Goal: Task Accomplishment & Management: Manage account settings

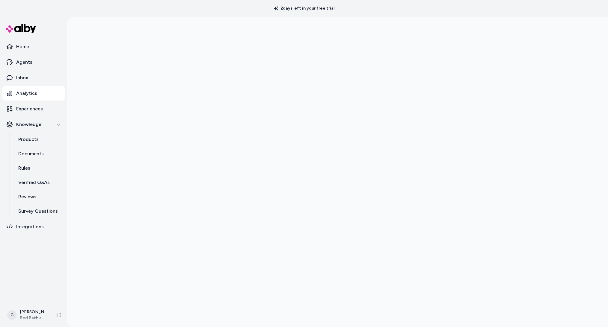
drag, startPoint x: 135, startPoint y: 206, endPoint x: 116, endPoint y: 230, distance: 30.1
click at [135, 206] on div at bounding box center [337, 180] width 541 height 327
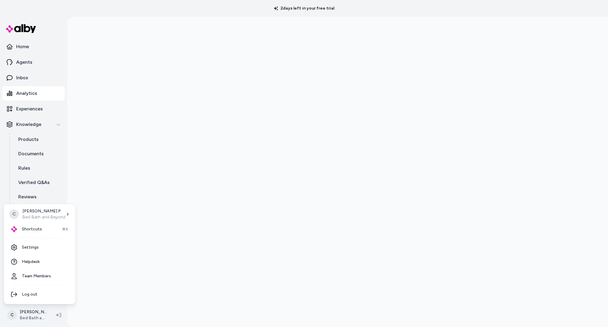
click at [37, 319] on html "2 days left in your free trial Home Agents Inbox Analytics Experiences Knowledg…" at bounding box center [304, 163] width 608 height 327
click at [33, 232] on span "Shortcuts" at bounding box center [32, 230] width 20 height 6
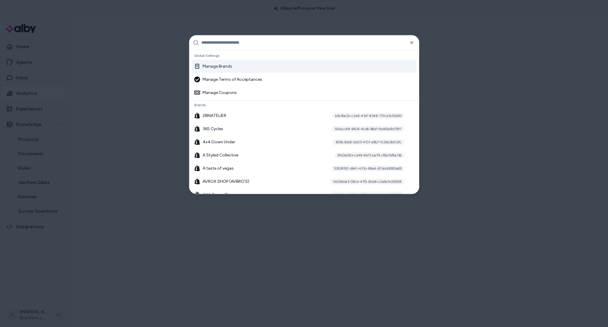
click at [226, 42] on input "text" at bounding box center [308, 42] width 214 height 14
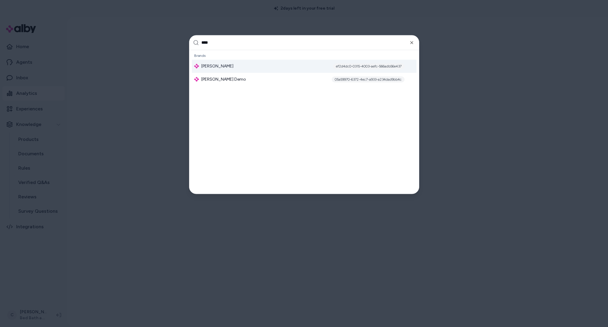
type input "*****"
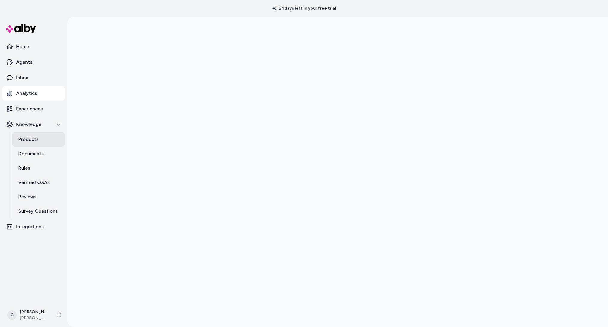
click at [44, 135] on link "Products" at bounding box center [38, 139] width 52 height 14
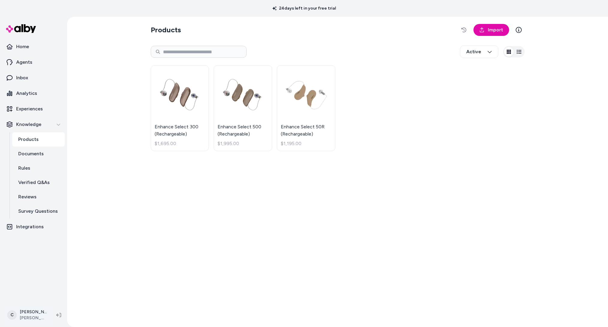
click at [29, 314] on html "24 days left in your free trial Home Agents Inbox Analytics Experiences Knowled…" at bounding box center [304, 163] width 608 height 327
click at [25, 232] on span "Shortcuts" at bounding box center [32, 230] width 20 height 6
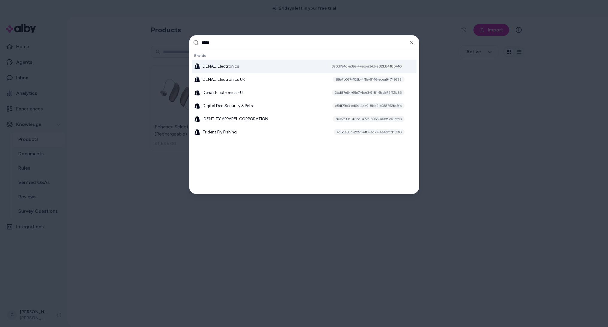
type input "******"
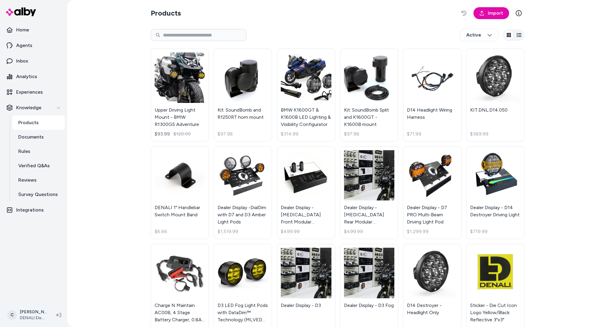
click at [31, 317] on html "Home Agents Inbox Analytics Experiences Knowledge Products Documents Rules Veri…" at bounding box center [304, 163] width 608 height 327
click at [31, 246] on link "Settings" at bounding box center [39, 248] width 67 height 14
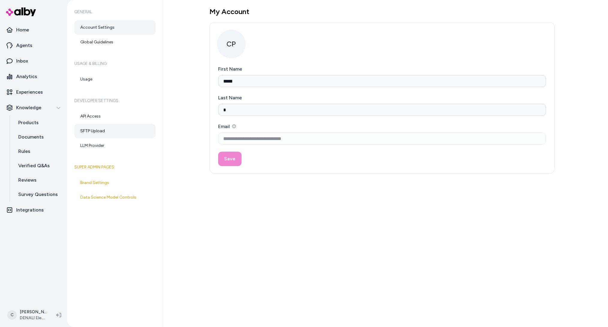
click at [95, 135] on link "SFTP Upload" at bounding box center [114, 131] width 81 height 14
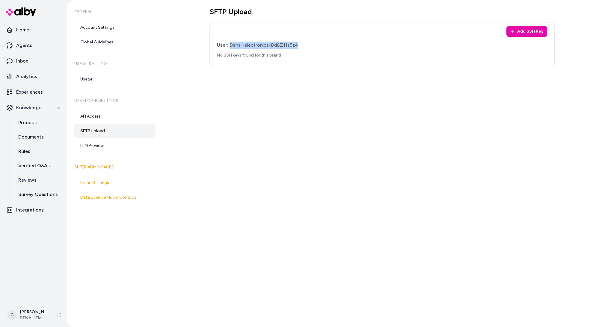
drag, startPoint x: 298, startPoint y: 43, endPoint x: 230, endPoint y: 45, distance: 67.2
click at [230, 45] on div "User: Denali-electronics-Dd8Z11s5z4" at bounding box center [382, 45] width 330 height 7
copy div "Denali-electronics-Dd8Z11s5z4"
click at [31, 314] on html "Home Agents Inbox Analytics Experiences Knowledge Products Documents Rules Veri…" at bounding box center [304, 163] width 608 height 327
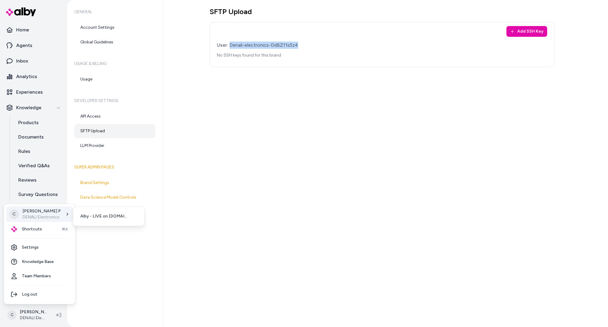
click at [42, 221] on div "C Chris P DENALI Electronics" at bounding box center [39, 215] width 67 height 16
click at [50, 217] on p "DENALI Electronics" at bounding box center [41, 218] width 38 height 6
click at [44, 227] on div "Shortcuts ⌘K" at bounding box center [39, 229] width 67 height 14
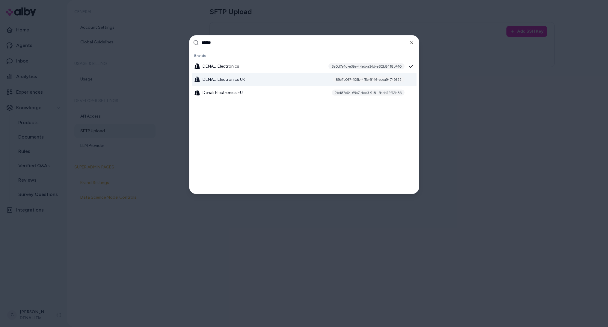
type input "******"
click at [316, 81] on div "DENALI Electronics UK 89e7b057-105b-4f5e-9146-ecea94749522" at bounding box center [304, 79] width 225 height 13
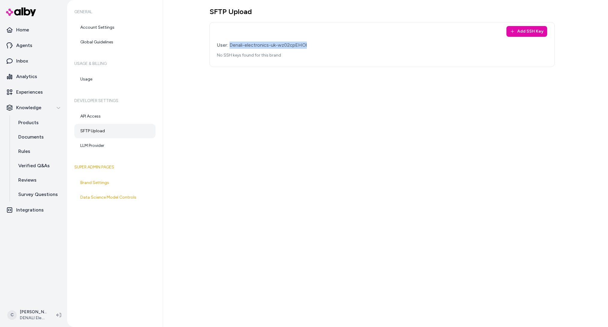
drag, startPoint x: 310, startPoint y: 45, endPoint x: 229, endPoint y: 45, distance: 80.6
click at [229, 45] on div "User: Denali-electronics-uk-wz02cpEHOl" at bounding box center [382, 45] width 330 height 7
copy div "Denali-electronics-uk-wz02cpEHOl"
click at [35, 311] on html "Home Agents Inbox Analytics Experiences Knowledge Products Documents Rules Veri…" at bounding box center [304, 163] width 608 height 327
click at [37, 228] on span "Shortcuts" at bounding box center [32, 230] width 20 height 6
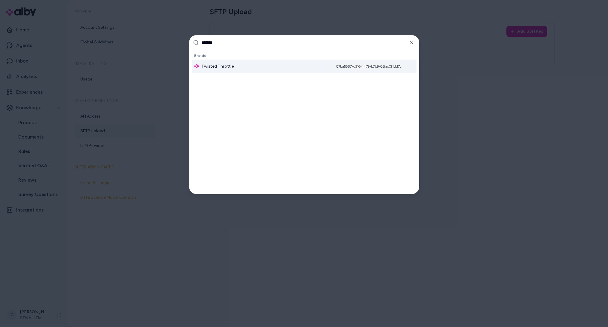
type input "*******"
click at [331, 71] on div "Twisted Throttle 07ba5687-c316-4479-b7b9-05fac0f1dd7c" at bounding box center [304, 66] width 225 height 13
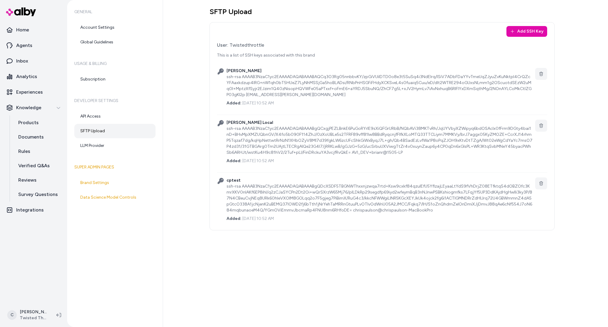
drag, startPoint x: 280, startPoint y: 46, endPoint x: 231, endPoint y: 45, distance: 48.9
drag, startPoint x: 229, startPoint y: 44, endPoint x: 270, endPoint y: 49, distance: 41.9
click at [270, 49] on div "User: Twistedthrottle This is a list of SSH keys associated with this brand" at bounding box center [382, 50] width 330 height 17
drag, startPoint x: 264, startPoint y: 45, endPoint x: 257, endPoint y: 44, distance: 7.3
click at [259, 44] on div "User: Twistedthrottle" at bounding box center [382, 45] width 330 height 7
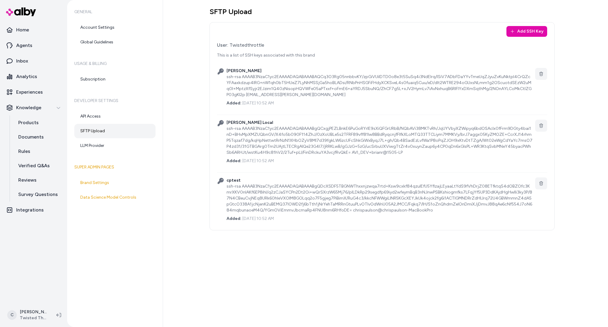
click at [262, 44] on div "User: Twistedthrottle" at bounding box center [382, 45] width 330 height 7
drag, startPoint x: 230, startPoint y: 46, endPoint x: 251, endPoint y: 51, distance: 22.1
click at [271, 46] on div "User: Twistedthrottle" at bounding box center [382, 45] width 330 height 7
copy div "Twistedthrottle"
click at [31, 319] on html "Home Agents Inbox Analytics Experiences Knowledge Products Documents Rules Veri…" at bounding box center [304, 163] width 608 height 327
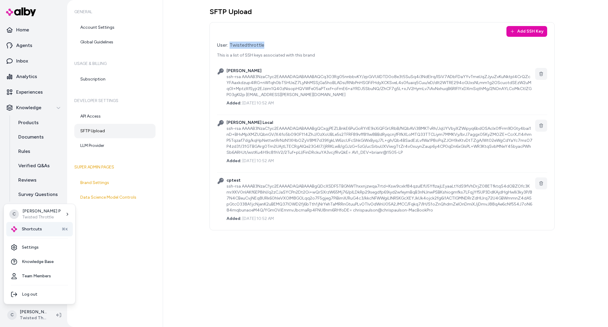
click at [33, 234] on div "Shortcuts ⌘K" at bounding box center [39, 229] width 67 height 14
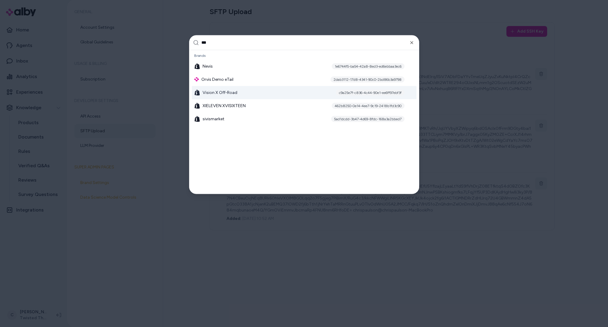
type input "***"
click at [233, 94] on span "Vision X Off-Road" at bounding box center [220, 93] width 35 height 6
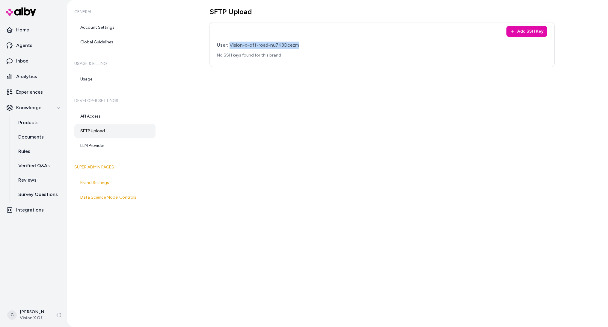
drag, startPoint x: 301, startPoint y: 46, endPoint x: 230, endPoint y: 46, distance: 71.0
click at [230, 46] on div "User: Vision-x-off-road-nu7K3Dcezm" at bounding box center [382, 45] width 330 height 7
copy div "Vision-x-off-road-nu7K3Dcezm"
click at [214, 124] on div "SFTP Upload Add SSH Key User: Vision-x-off-road-nu7K3Dcezm No SSH keys found fo…" at bounding box center [385, 163] width 445 height 327
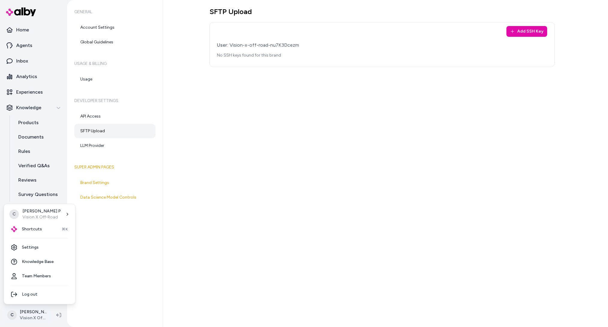
click at [20, 315] on html "Home Agents Inbox Analytics Experiences Knowledge Products Documents Rules Veri…" at bounding box center [304, 163] width 608 height 327
click at [31, 230] on span "Shortcuts" at bounding box center [32, 230] width 20 height 6
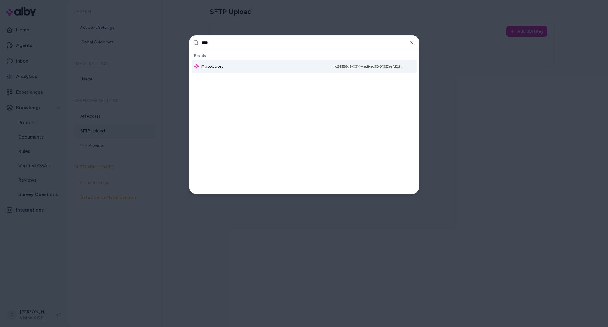
type input "****"
click at [380, 67] on div "c24958d2-0314-4edf-ac90-01930eafd2d1" at bounding box center [368, 66] width 72 height 6
